Goal: Task Accomplishment & Management: Use online tool/utility

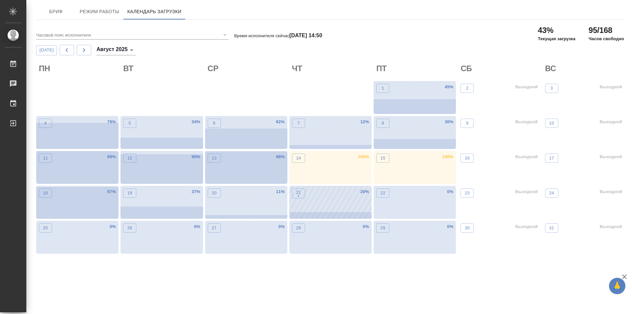
click at [343, 212] on div "21 • 20 %" at bounding box center [331, 202] width 82 height 33
click at [314, 198] on div "21 • 21 %" at bounding box center [331, 202] width 82 height 33
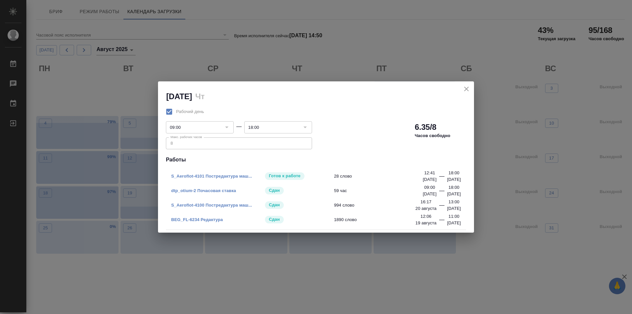
click at [241, 174] on link "S_Aeroflot-4101 Постредактура маш..." at bounding box center [211, 176] width 81 height 5
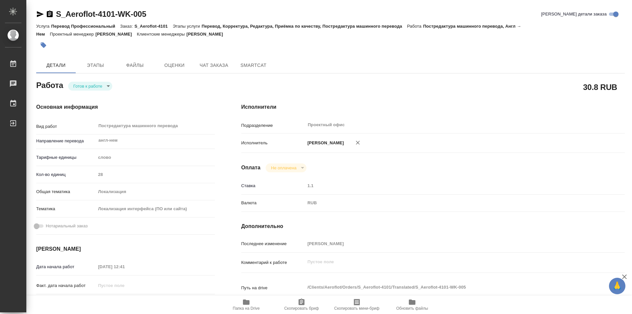
type textarea "x"
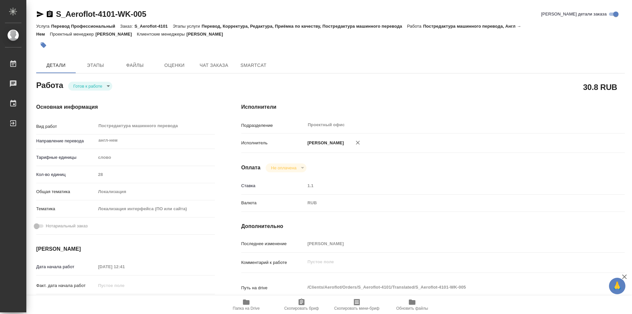
type textarea "x"
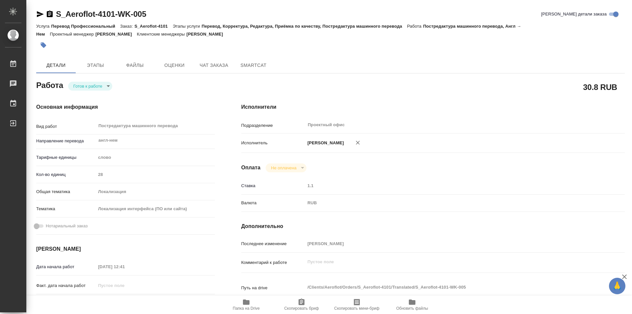
type textarea "x"
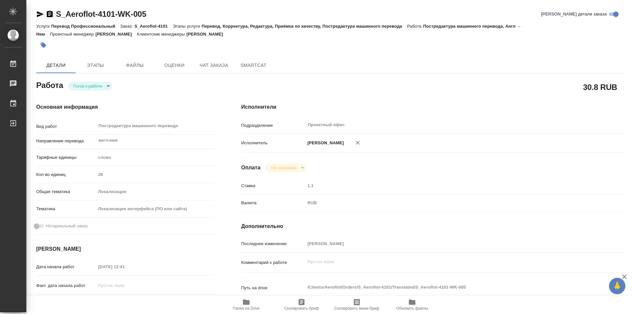
type textarea "x"
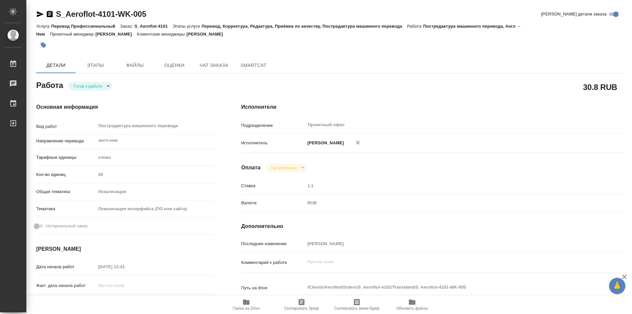
type textarea "x"
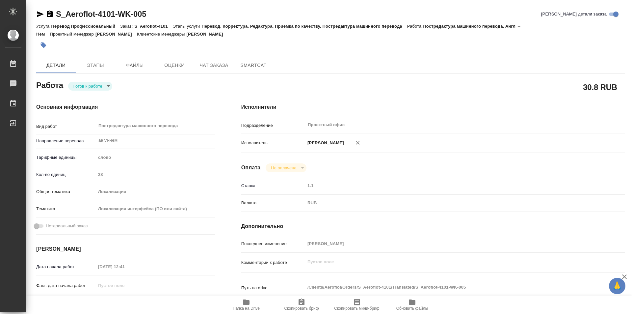
click at [109, 86] on body "🙏 .cls-1 fill:#fff; AWATERA Kozinets Larisa Работы Чаты График Выйти S_Aeroflot…" at bounding box center [316, 157] width 632 height 314
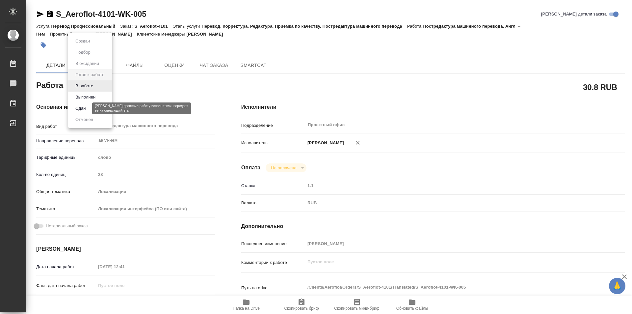
click at [83, 106] on button "Сдан" at bounding box center [80, 108] width 14 height 7
type textarea "x"
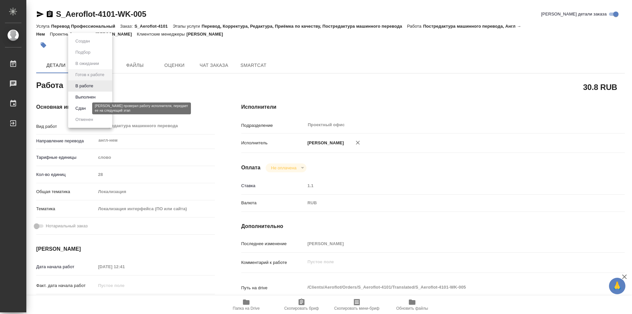
type textarea "x"
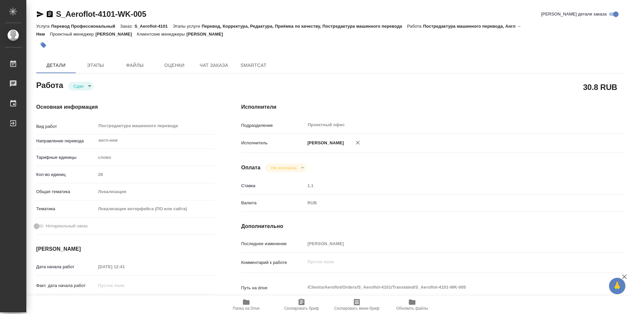
type textarea "x"
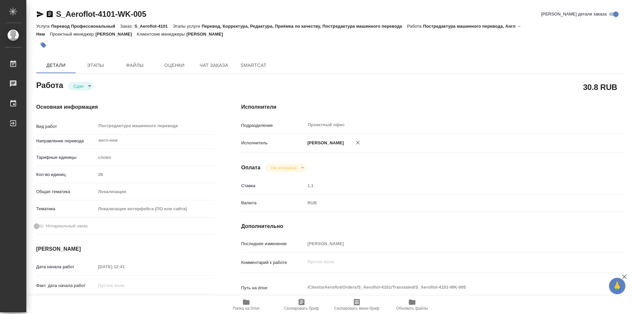
type textarea "x"
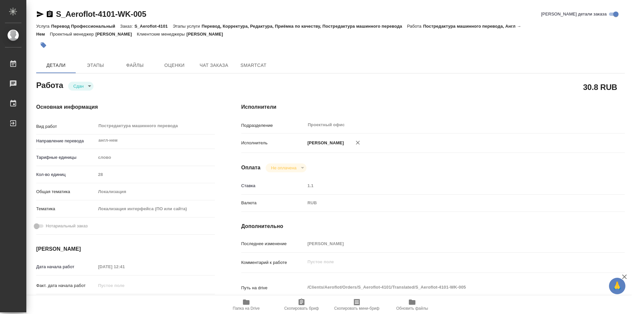
type textarea "x"
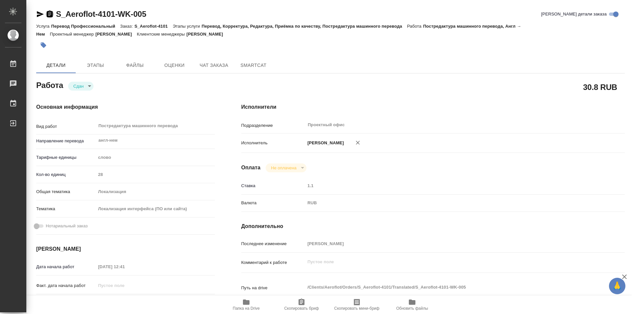
click at [49, 14] on icon "button" at bounding box center [50, 14] width 8 height 8
